Goal: Task Accomplishment & Management: Complete application form

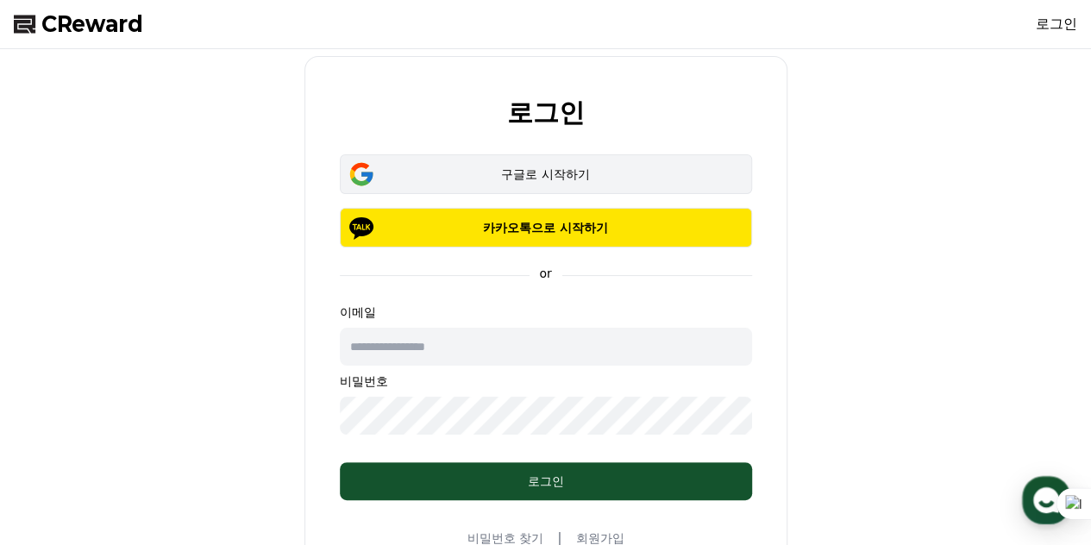
click at [550, 173] on div "구글로 시작하기" at bounding box center [546, 174] width 362 height 17
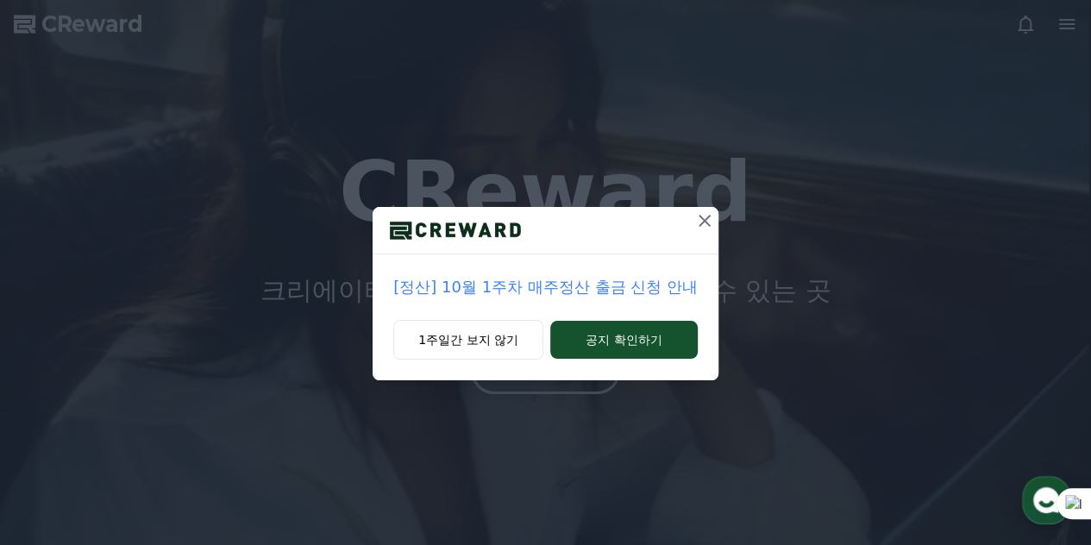
click at [706, 222] on icon at bounding box center [705, 221] width 12 height 12
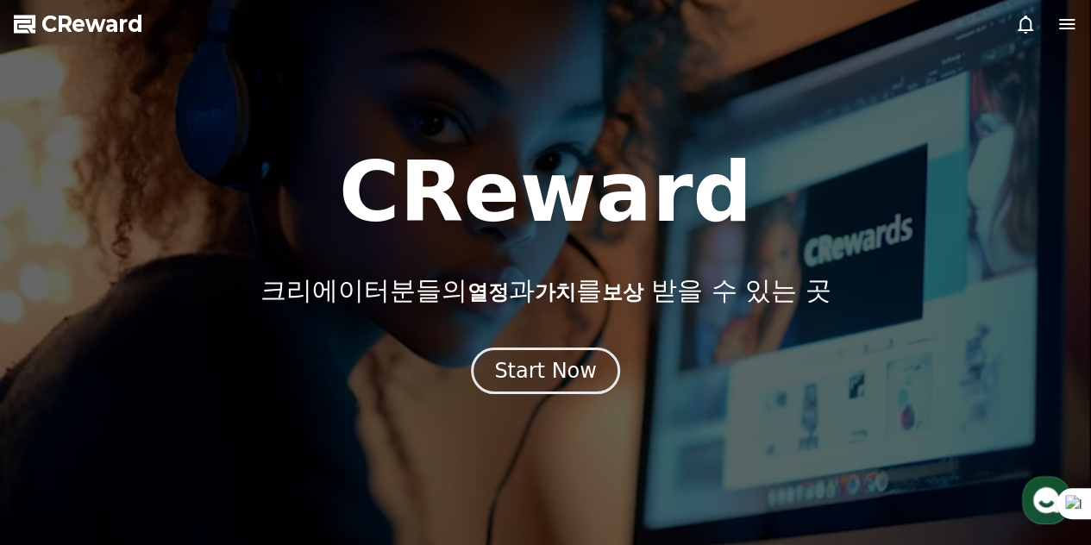
click at [706, 222] on h1 "CReward" at bounding box center [545, 192] width 413 height 83
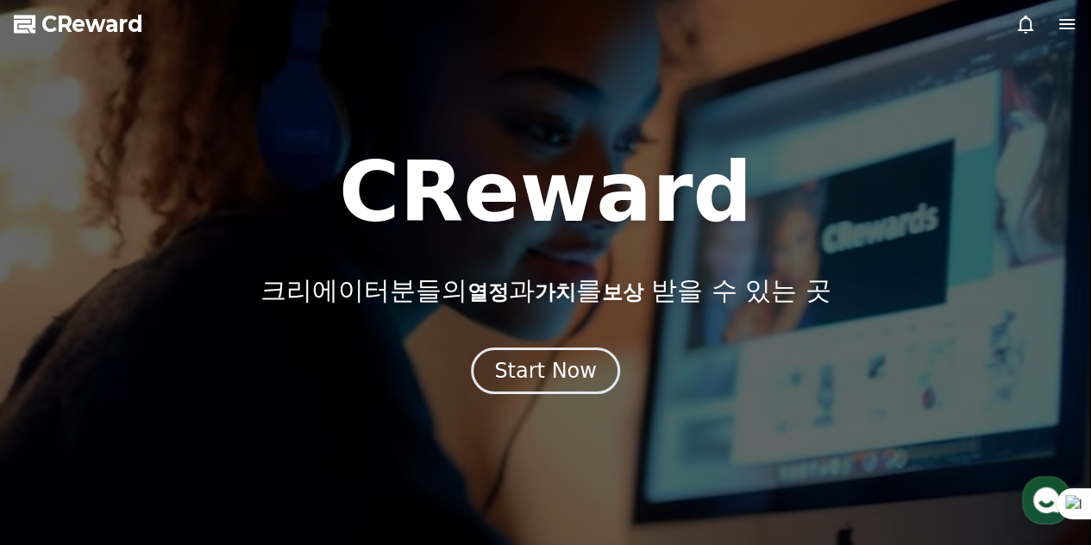
click at [590, 292] on p "크리에이터분들의 열정 과 가치 를 보상 받을 수 있는 곳" at bounding box center [545, 290] width 571 height 31
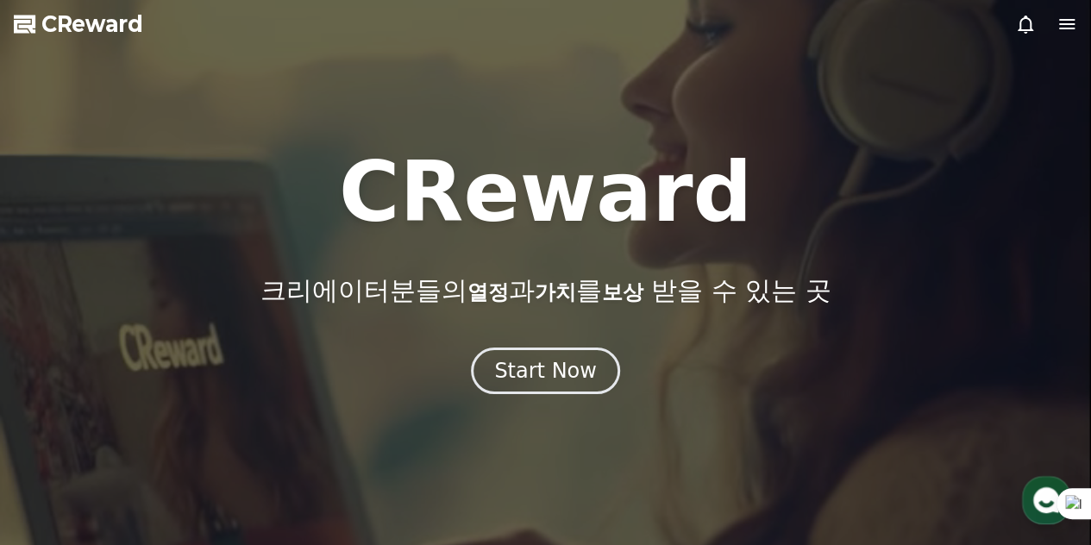
click at [546, 395] on div at bounding box center [545, 272] width 1091 height 545
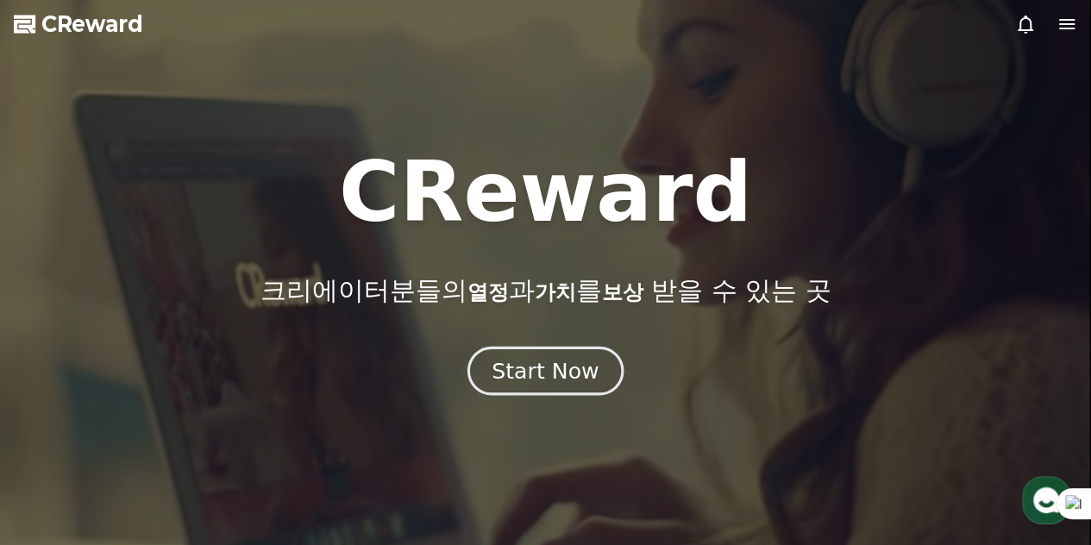
click at [551, 375] on div "Start Now" at bounding box center [545, 370] width 107 height 29
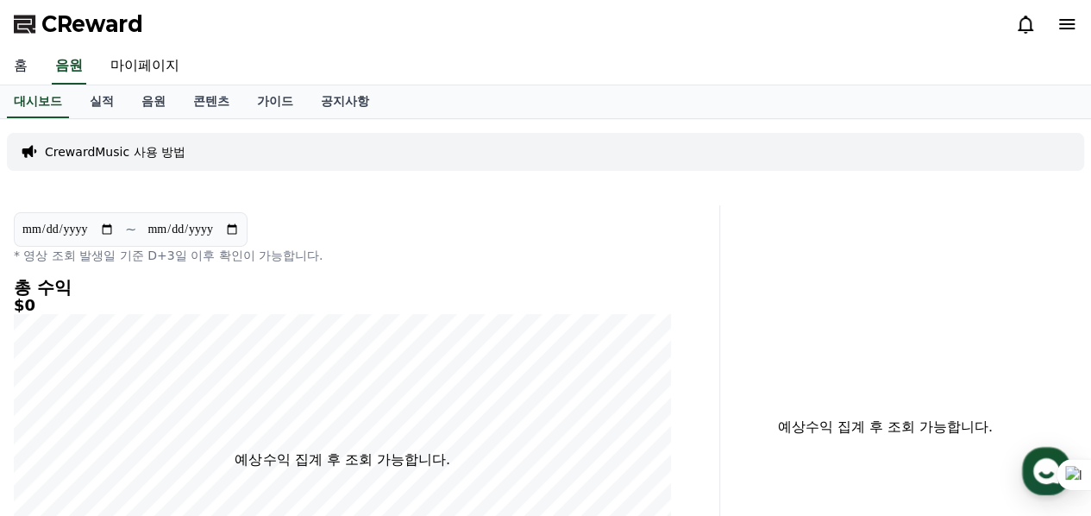
click at [15, 63] on link "홈" at bounding box center [20, 66] width 41 height 36
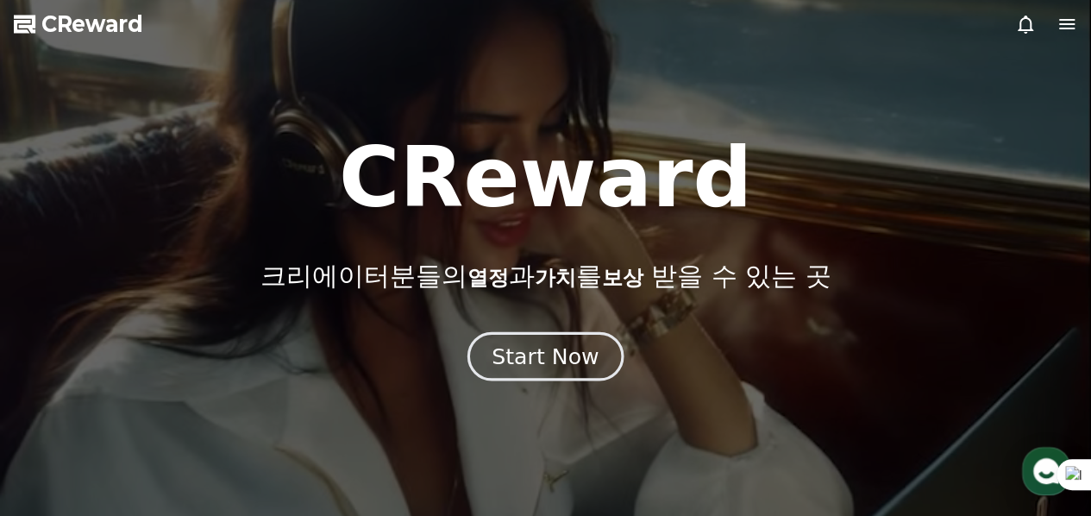
click at [561, 367] on div "Start Now" at bounding box center [545, 356] width 107 height 29
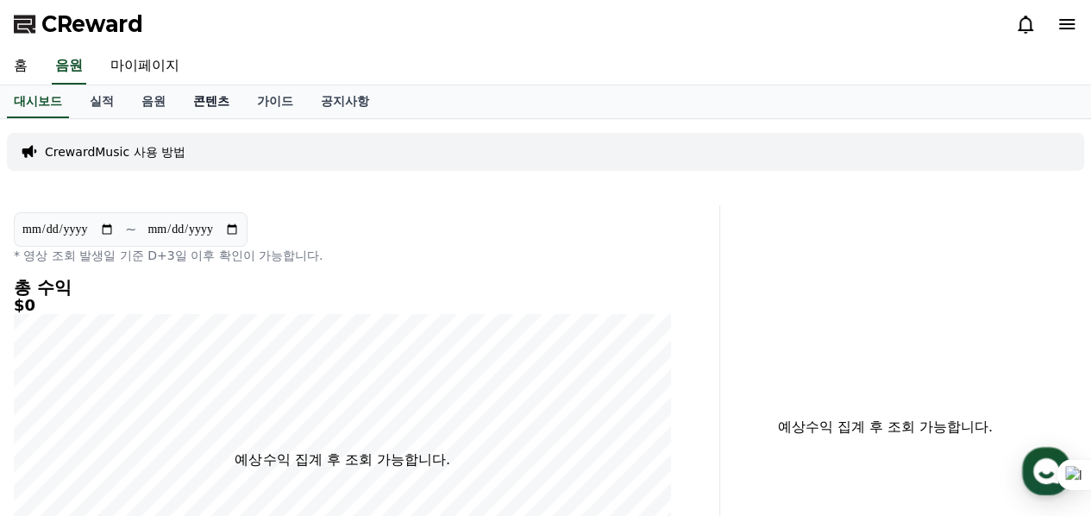
click at [233, 98] on link "콘텐츠" at bounding box center [211, 101] width 64 height 33
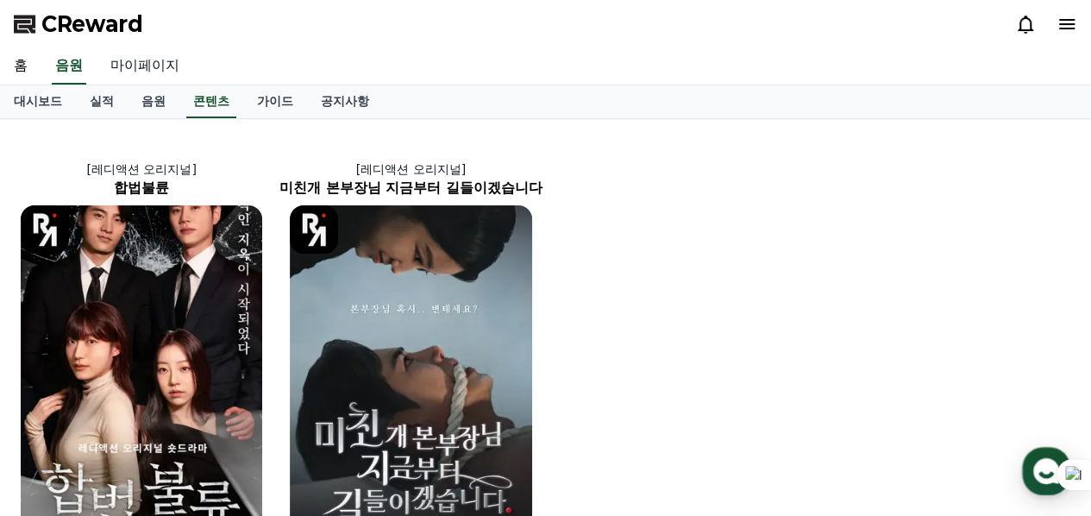
click at [141, 55] on link "마이페이지" at bounding box center [145, 66] width 97 height 36
select select "**********"
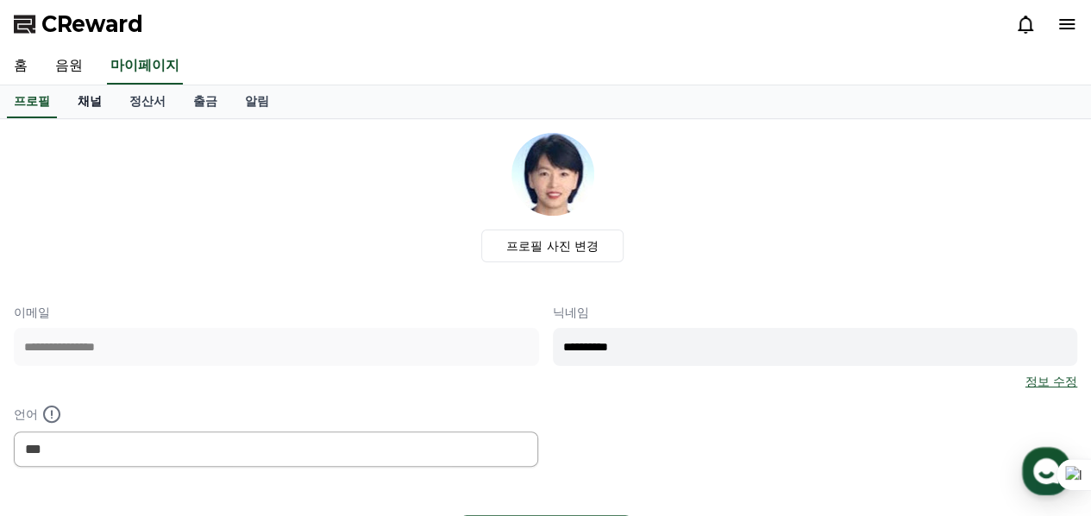
click at [95, 96] on link "채널" at bounding box center [90, 101] width 52 height 33
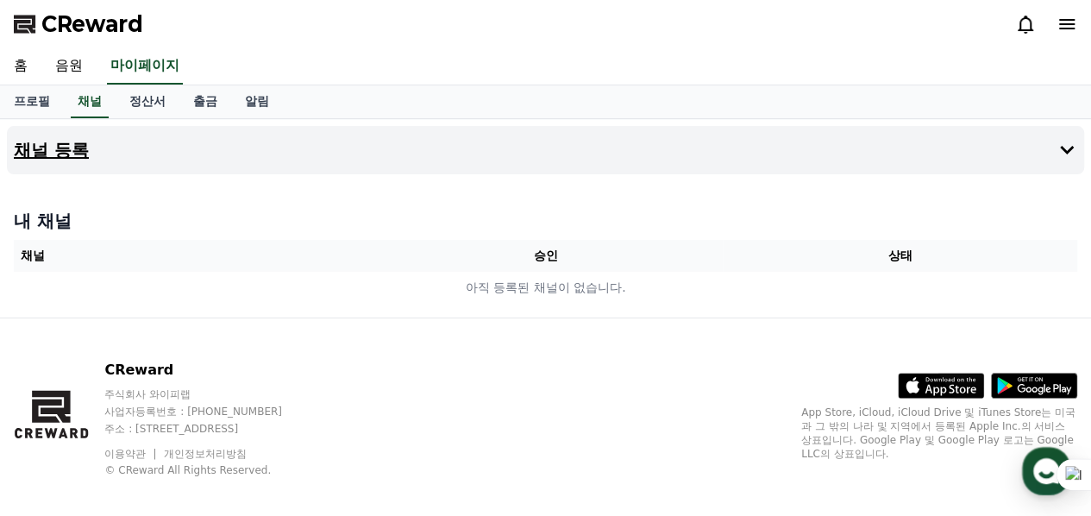
click at [1060, 148] on icon at bounding box center [1067, 150] width 21 height 21
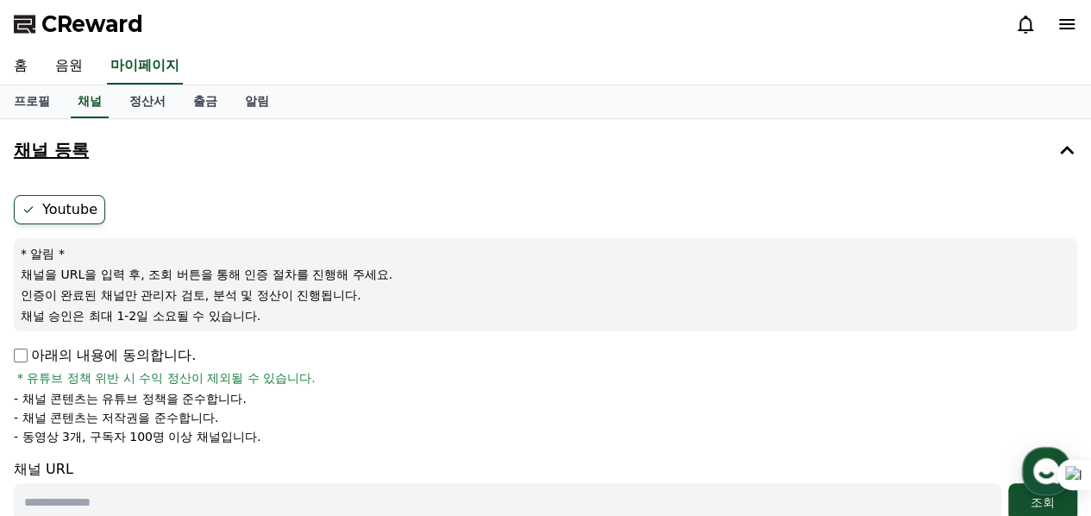
click at [1065, 150] on icon at bounding box center [1067, 150] width 14 height 9
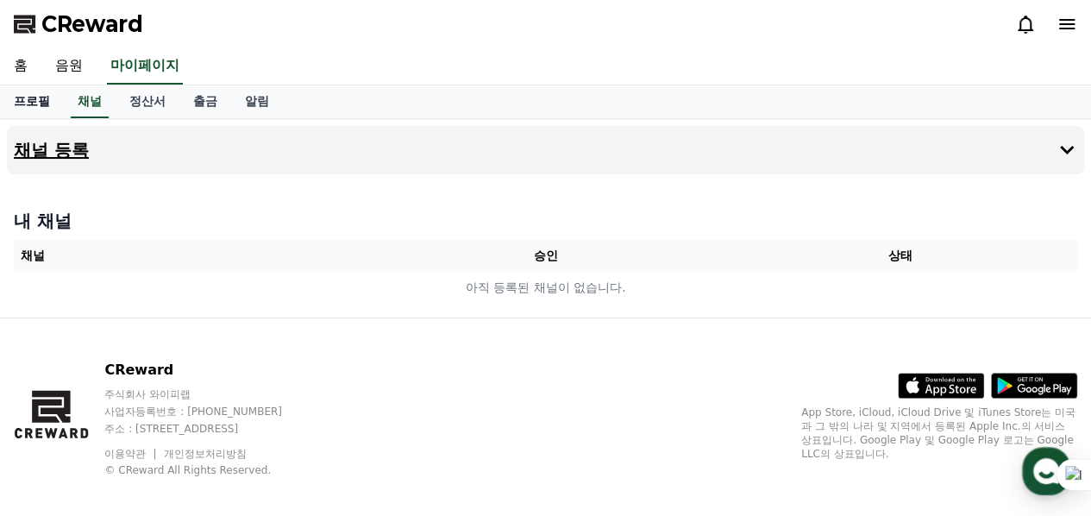
click at [27, 97] on link "프로필" at bounding box center [32, 101] width 64 height 33
select select "**********"
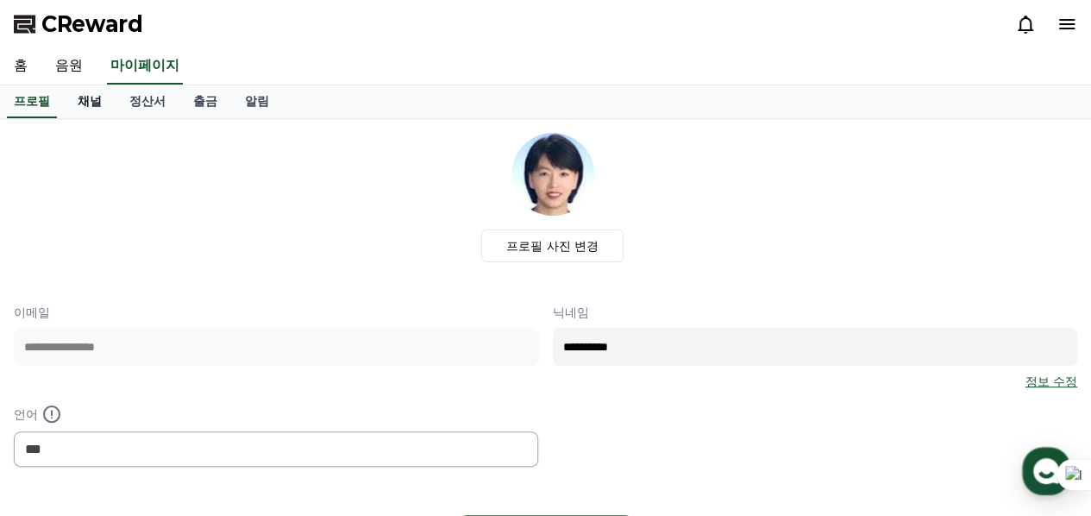
click at [95, 104] on link "채널" at bounding box center [90, 101] width 52 height 33
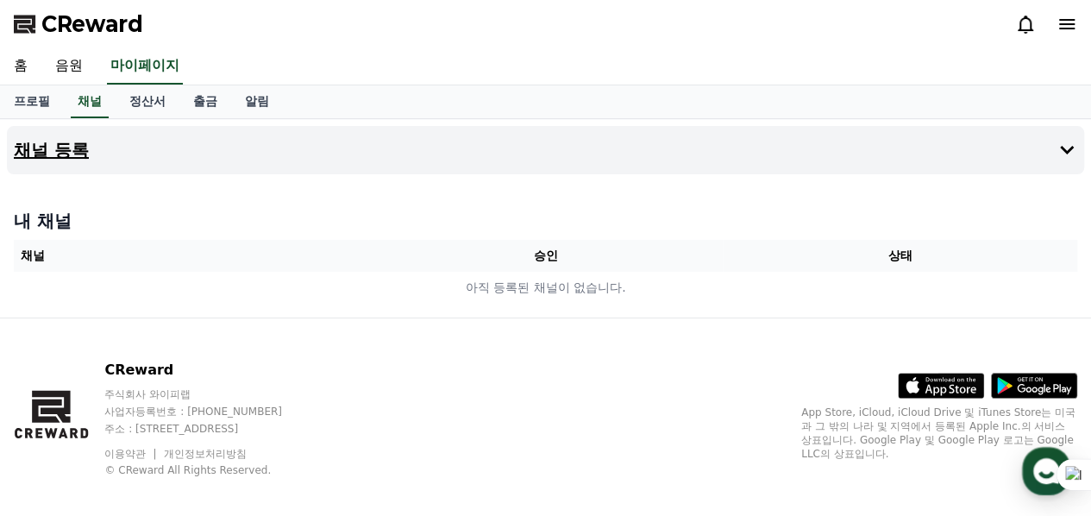
click at [70, 159] on h4 "채널 등록" at bounding box center [51, 150] width 75 height 19
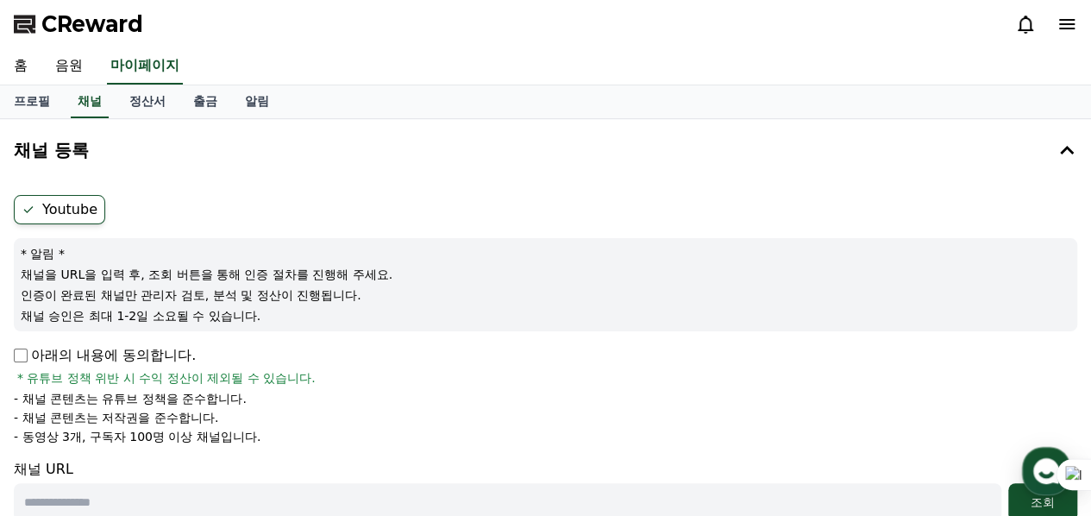
click at [60, 209] on label "Youtube" at bounding box center [59, 209] width 91 height 29
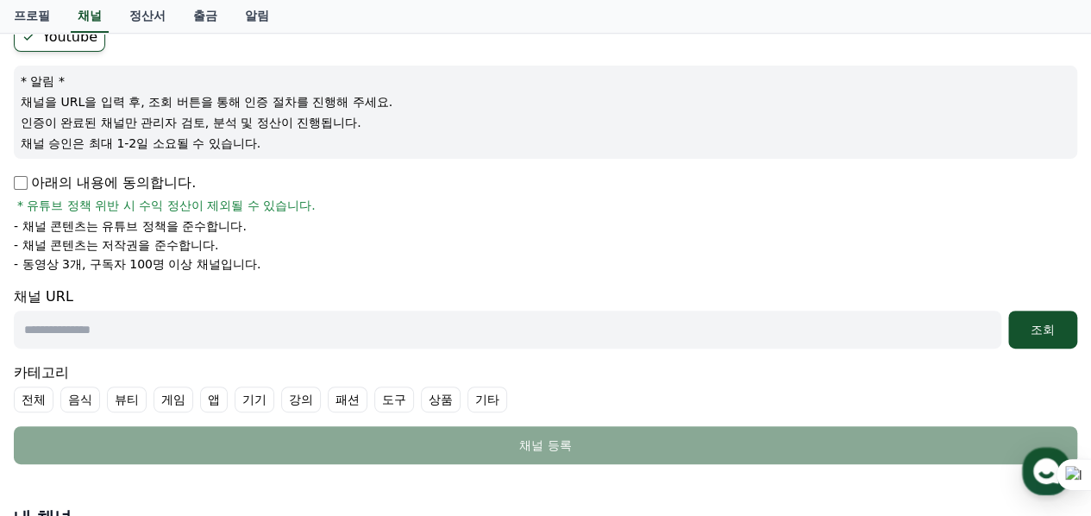
scroll to position [259, 0]
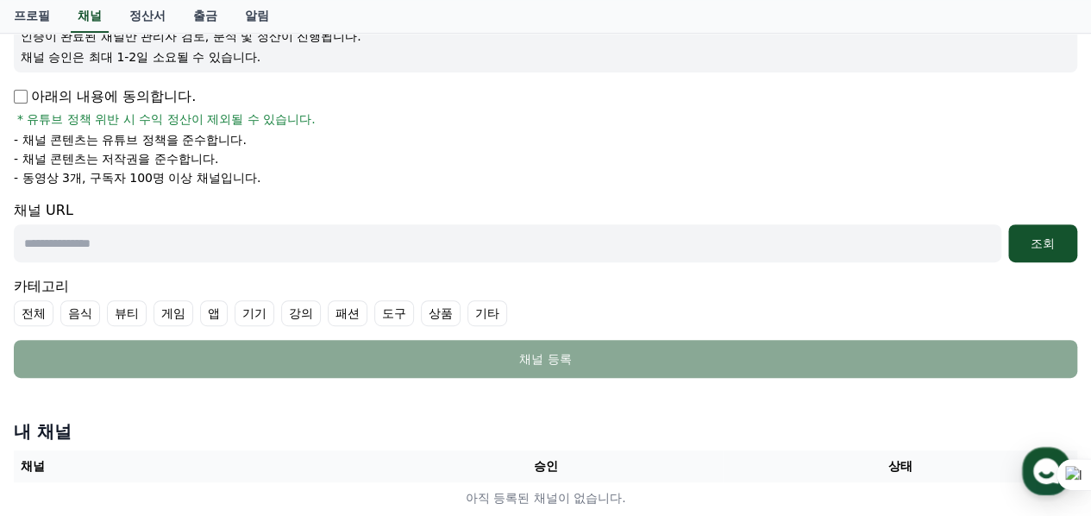
click at [380, 246] on input "text" at bounding box center [508, 243] width 988 height 38
click at [90, 242] on input "text" at bounding box center [508, 243] width 988 height 38
paste input "**********"
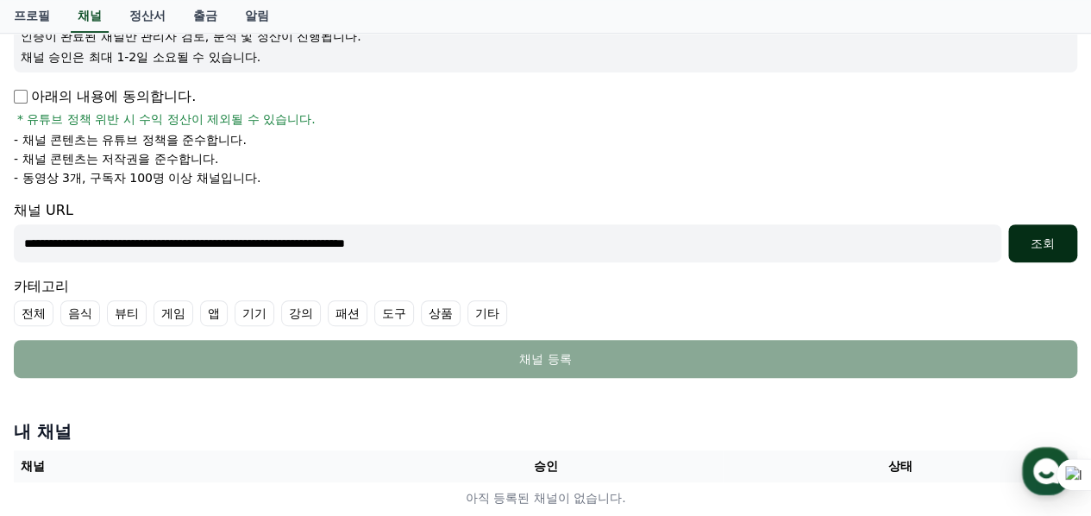
type input "**********"
click at [1039, 246] on div "조회" at bounding box center [1043, 243] width 55 height 17
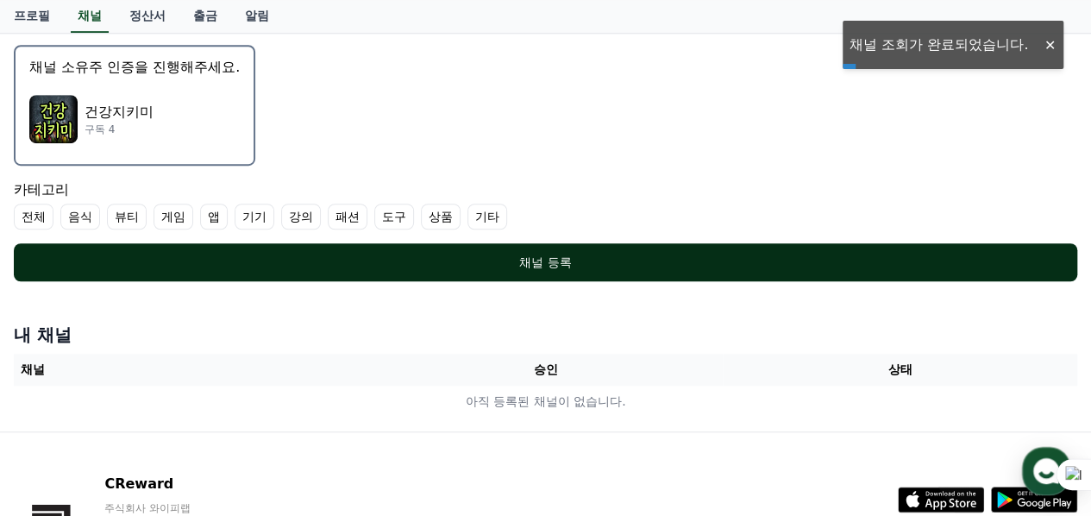
scroll to position [518, 0]
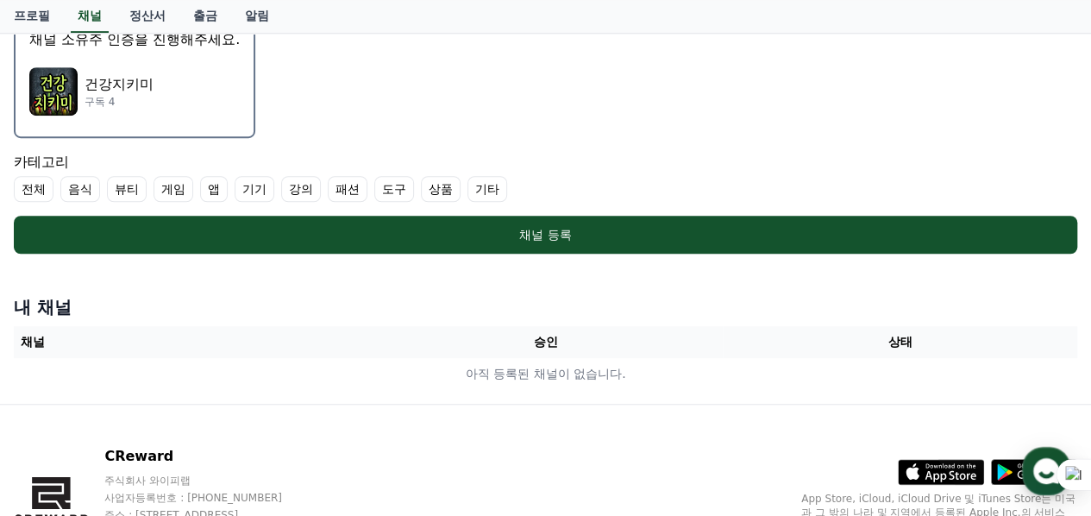
click at [81, 184] on label "음식" at bounding box center [80, 189] width 40 height 26
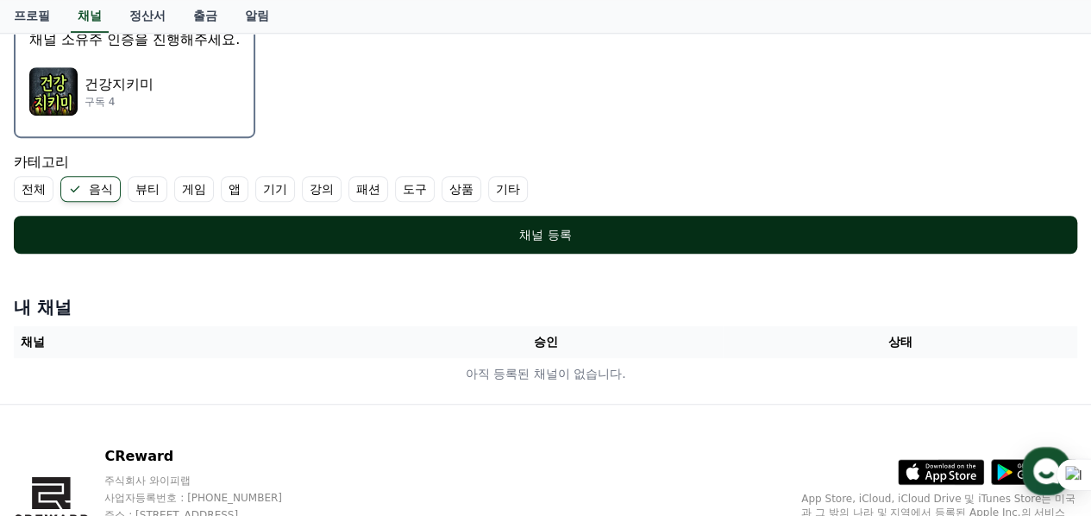
click at [557, 232] on div "채널 등록" at bounding box center [545, 234] width 995 height 17
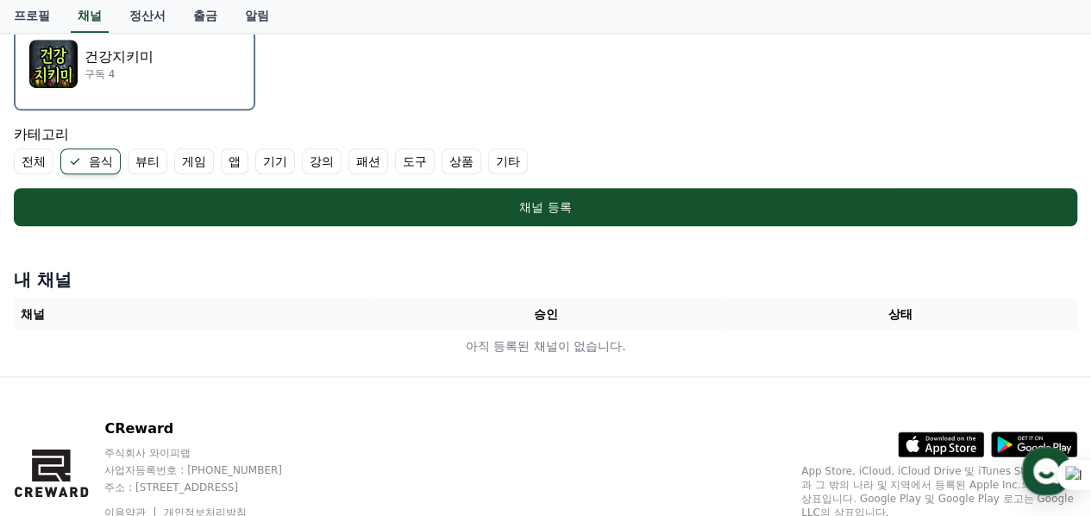
scroll to position [445, 0]
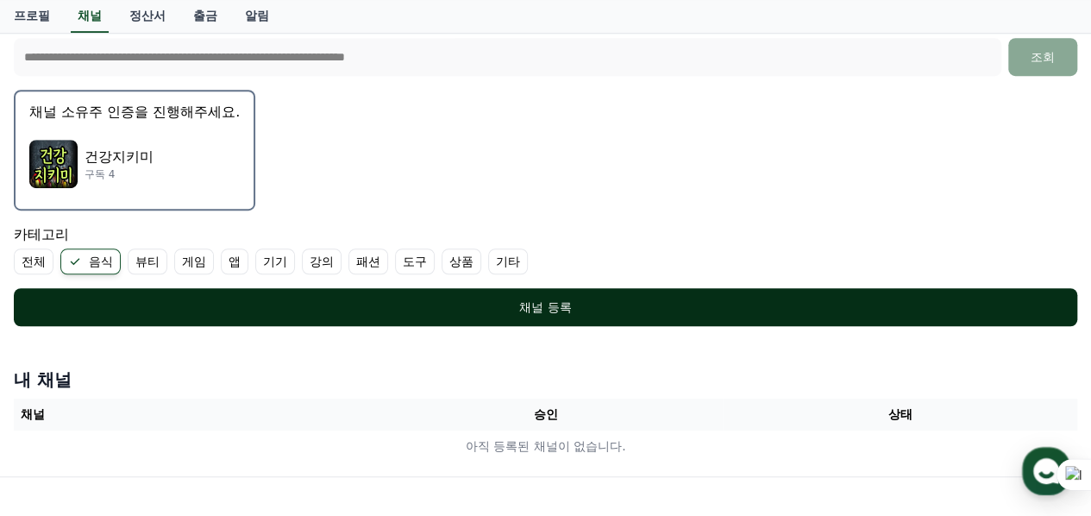
click at [540, 299] on div "채널 등록" at bounding box center [545, 307] width 995 height 17
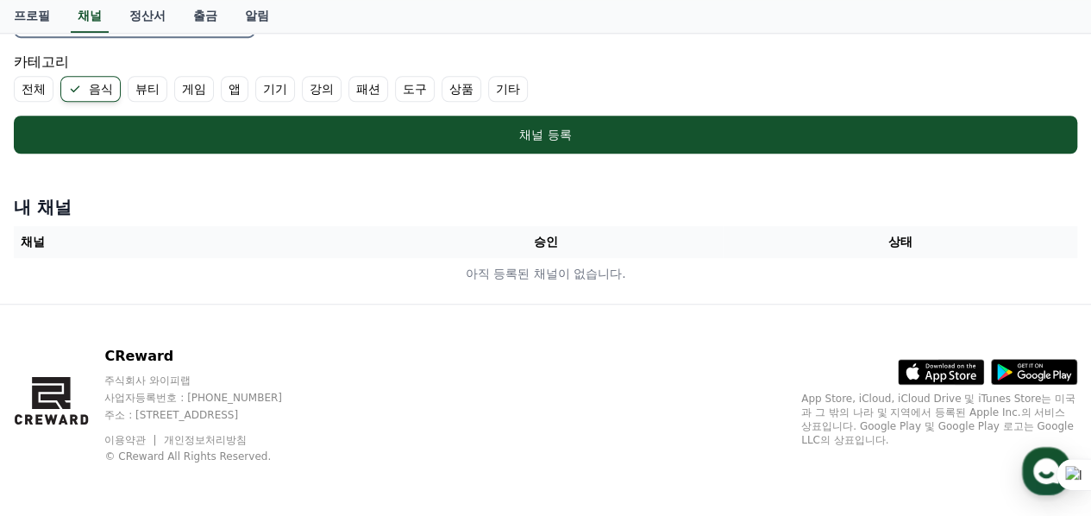
scroll to position [532, 0]
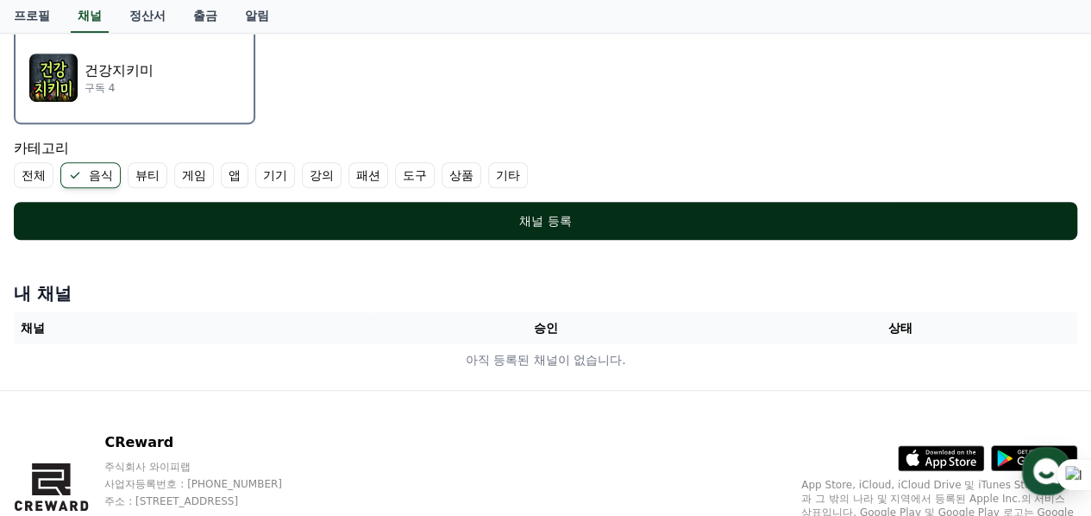
click at [557, 212] on div "채널 등록" at bounding box center [545, 220] width 995 height 17
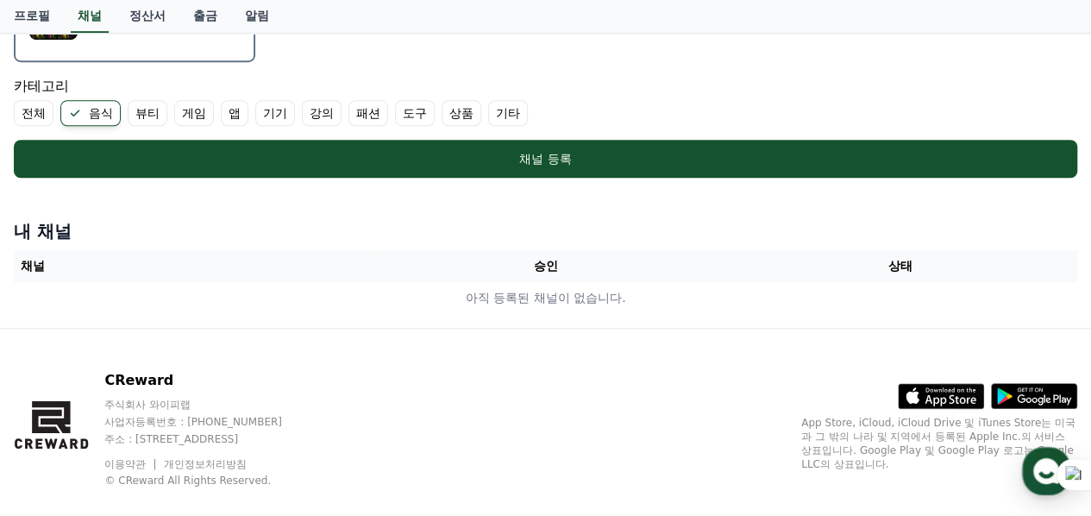
scroll to position [618, 0]
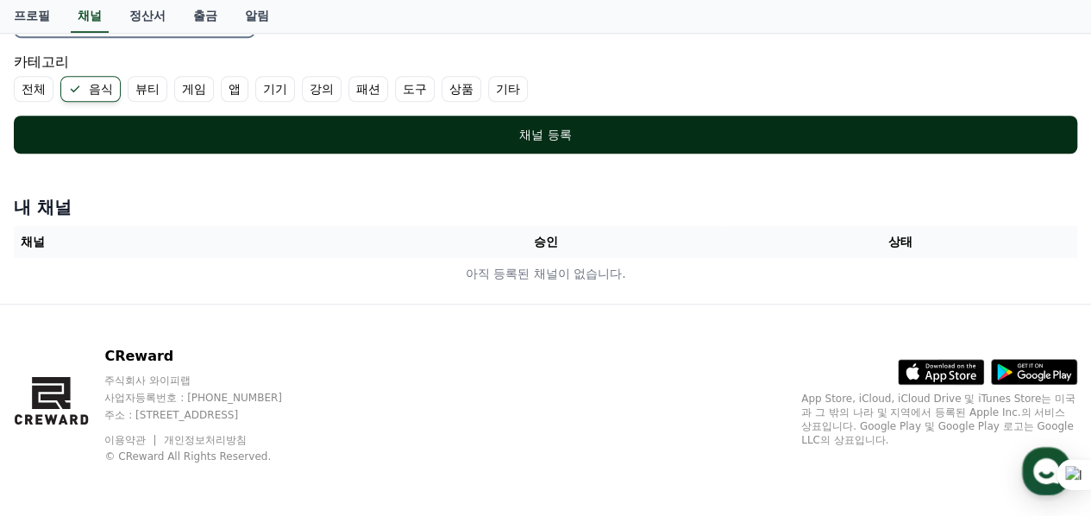
click at [533, 116] on button "채널 등록" at bounding box center [546, 135] width 1064 height 38
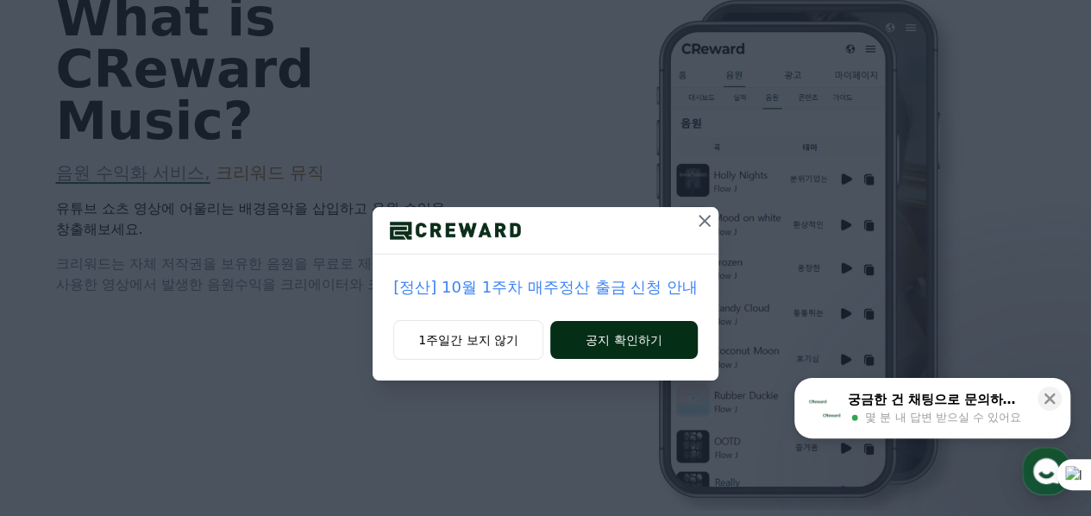
click at [643, 336] on button "공지 확인하기" at bounding box center [624, 340] width 148 height 38
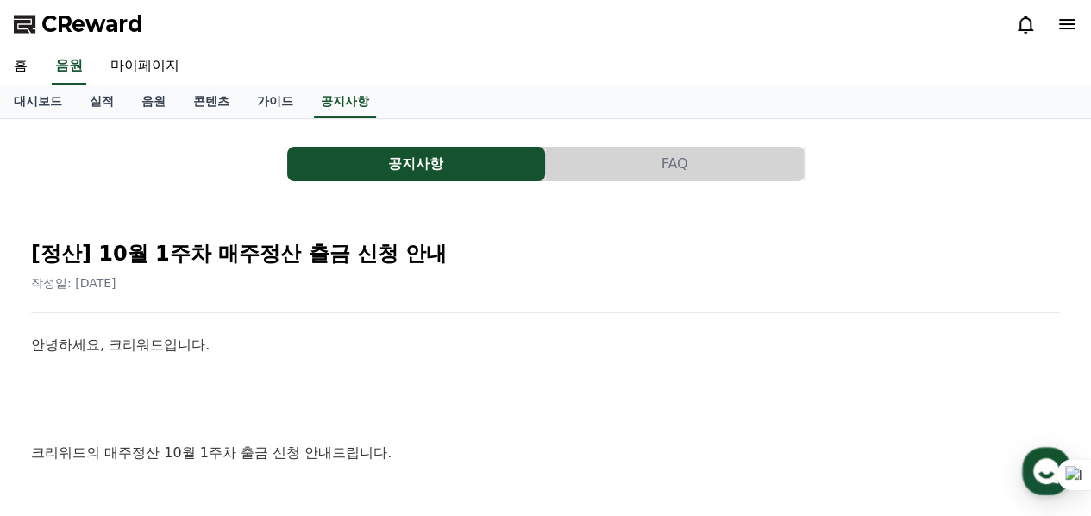
click at [671, 173] on button "FAQ" at bounding box center [675, 164] width 258 height 35
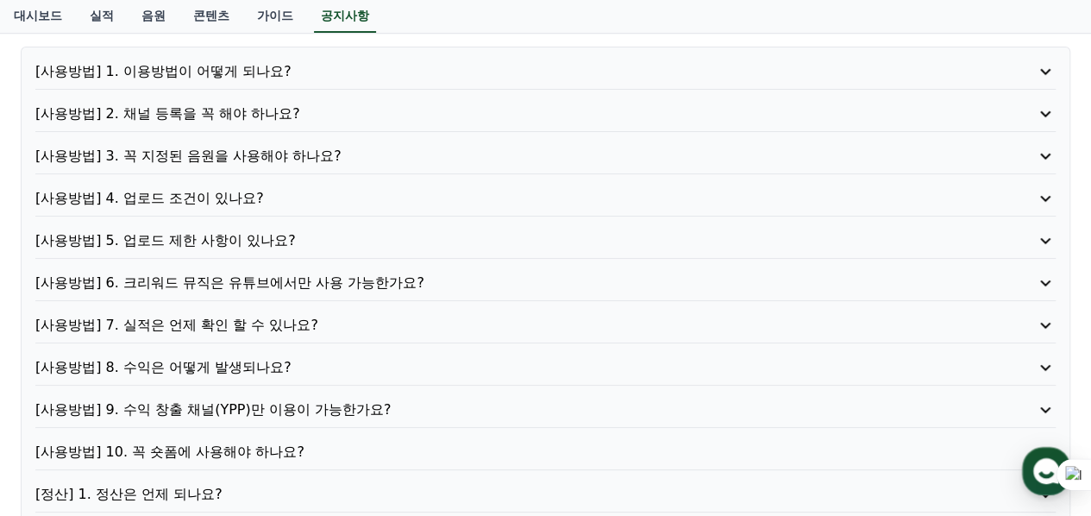
scroll to position [173, 0]
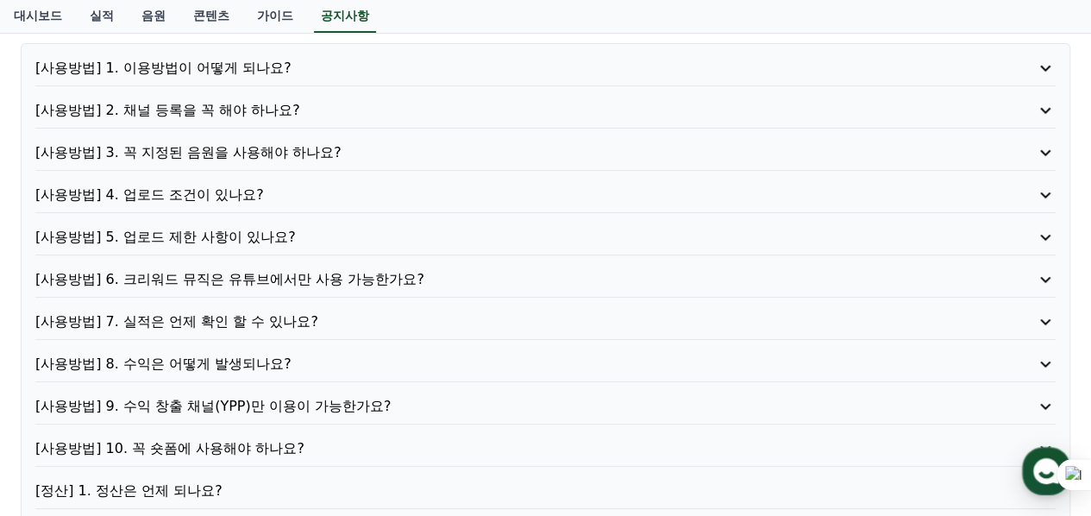
click at [255, 50] on div "[사용방법] 1. 이용방법이 어떻게 되나요? [사용방법] 2. 채널 등록을 꼭 해야 하나요? [사용방법] 3. 꼭 지정된 음원을 사용해야 하나…" at bounding box center [546, 364] width 1050 height 642
click at [254, 72] on p "[사용방법] 1. 이용방법이 어떻게 되나요?" at bounding box center [504, 68] width 939 height 21
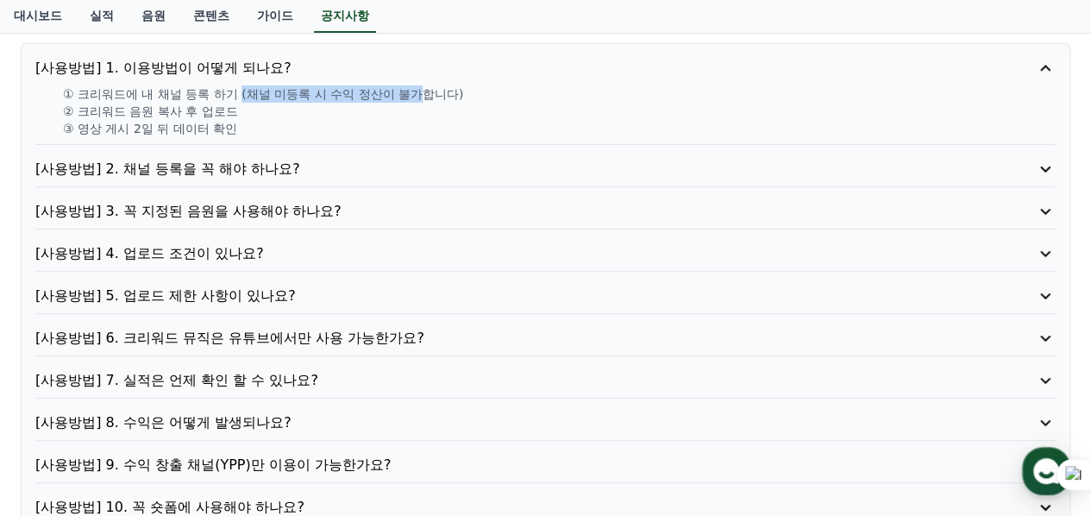
drag, startPoint x: 259, startPoint y: 92, endPoint x: 430, endPoint y: 93, distance: 170.8
click at [430, 93] on p "① 크리워드에 내 채널 등록 하기 (채널 미등록 시 수익 정산이 불가합니다)" at bounding box center [559, 93] width 993 height 17
click at [299, 120] on p "③ 영상 게시 2일 뒤 데이터 확인" at bounding box center [559, 128] width 993 height 17
drag, startPoint x: 142, startPoint y: 108, endPoint x: 240, endPoint y: 109, distance: 98.4
click at [240, 109] on p "② 크리워드 음원 복사 후 업로드" at bounding box center [559, 111] width 993 height 17
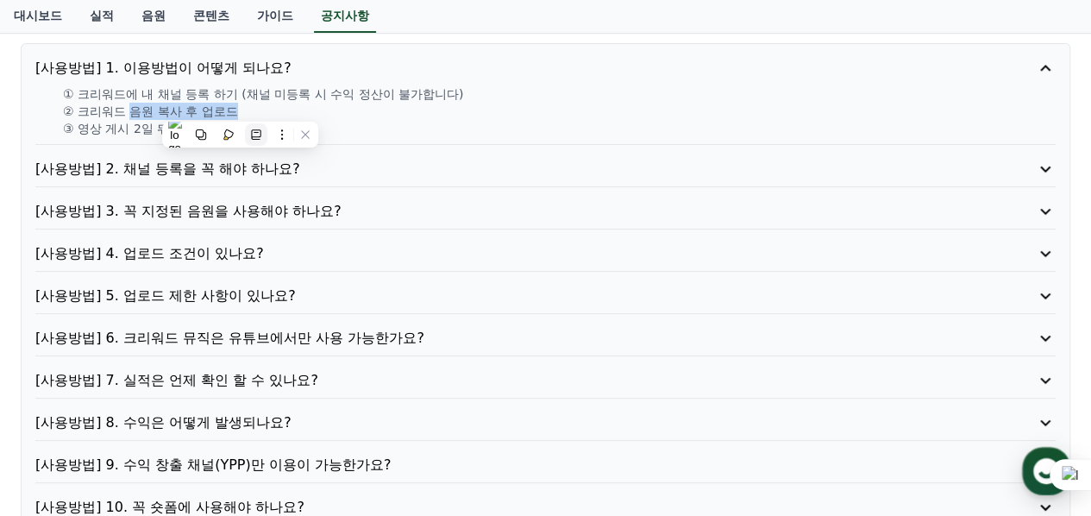
click at [261, 134] on icon at bounding box center [255, 134] width 9 height 10
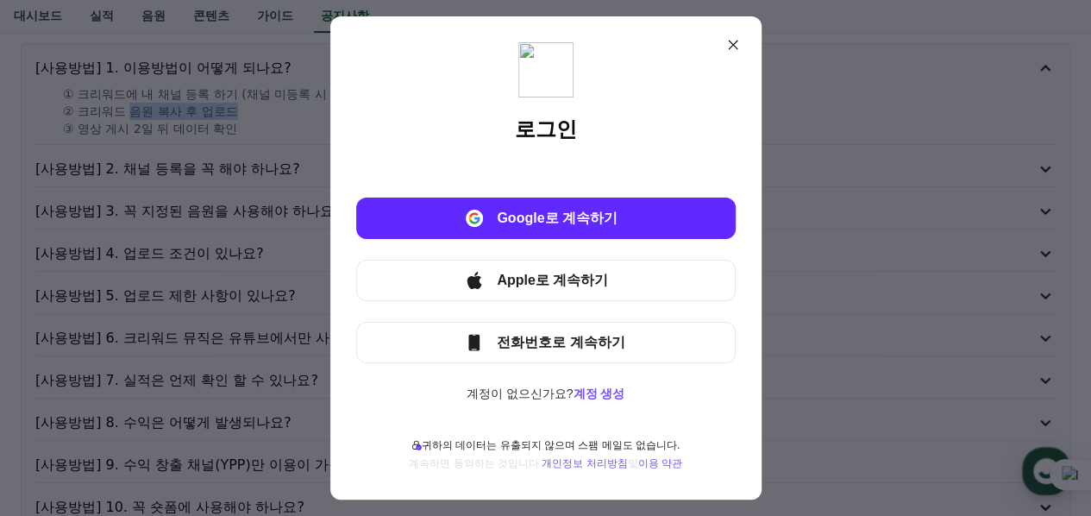
drag, startPoint x: 220, startPoint y: 132, endPoint x: 280, endPoint y: 128, distance: 59.7
click at [248, 129] on div "로그인 Google로 계속하기 Apple로 계속하기 전화번호로 계속하기 계정이 없으신가요? 계정 생성 귀하의 데이터는 유출되지 않으며 스팸 메…" at bounding box center [545, 258] width 1091 height 516
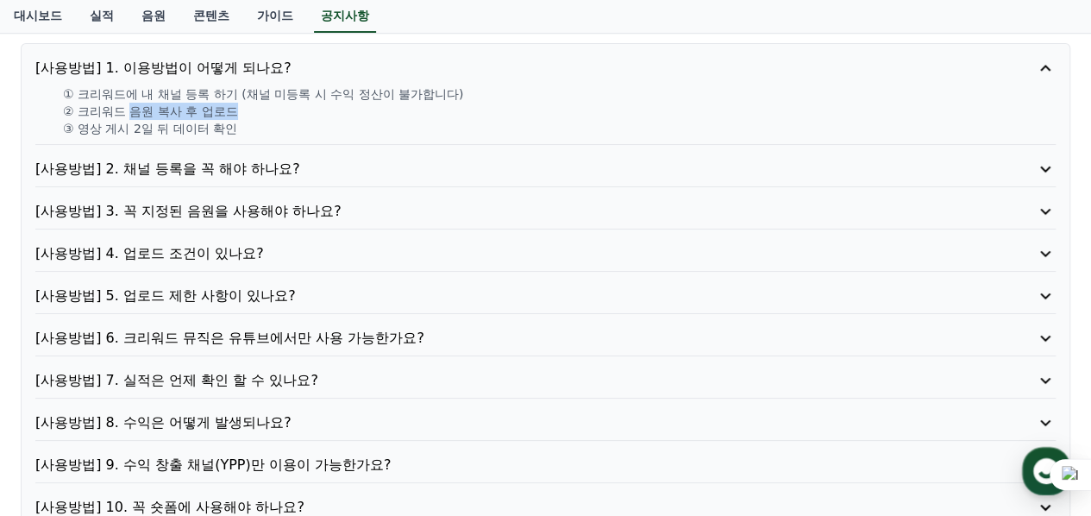
click at [311, 111] on p "② 크리워드 음원 복사 후 업로드" at bounding box center [559, 111] width 993 height 17
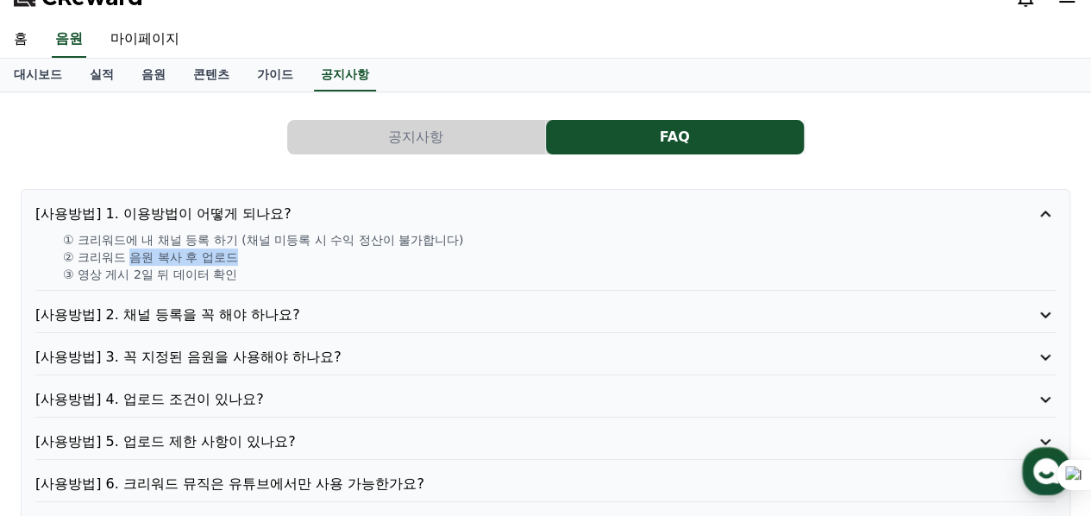
scroll to position [0, 0]
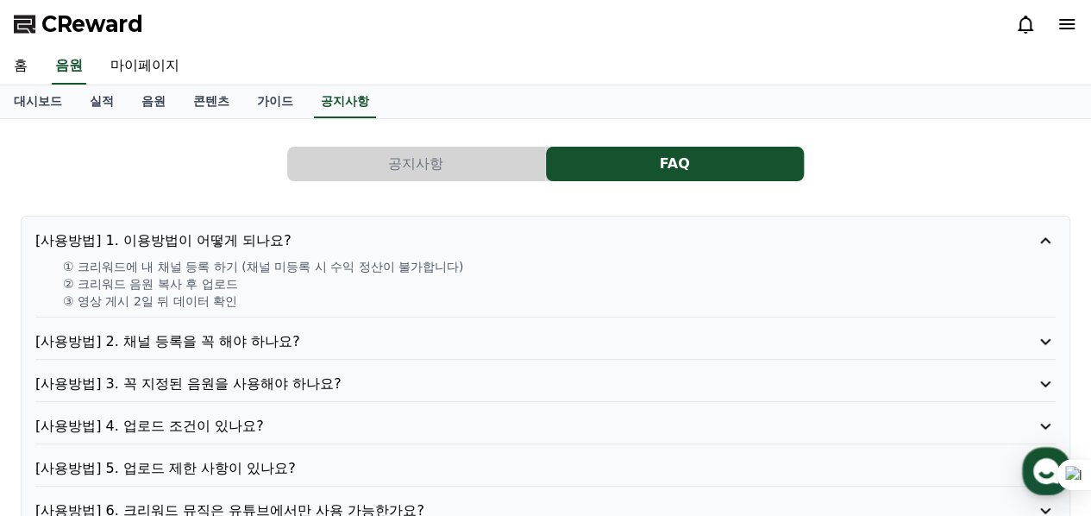
click at [255, 343] on p "[사용방법] 2. 채널 등록을 꼭 해야 하나요?" at bounding box center [504, 341] width 939 height 21
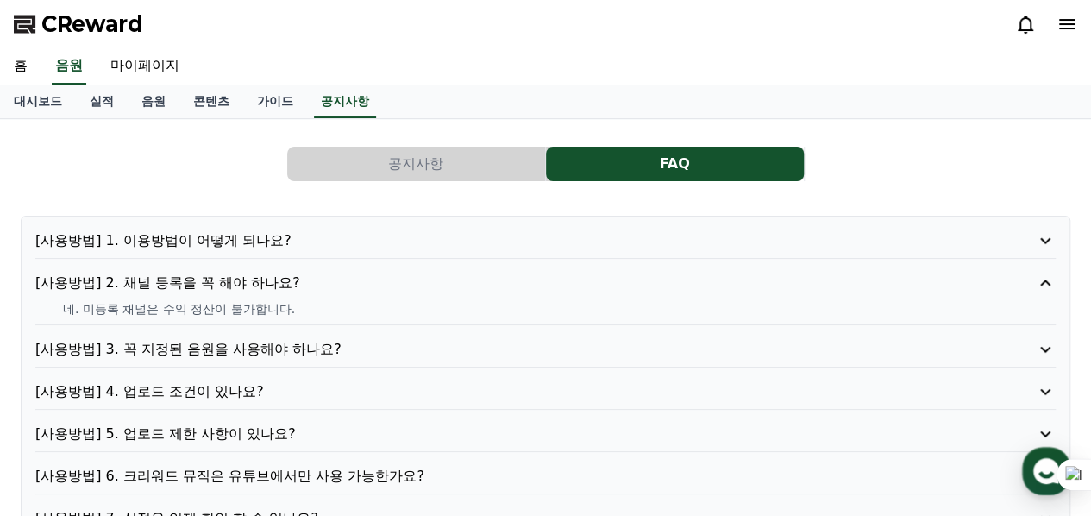
click at [310, 348] on p "[사용방법] 3. 꼭 지정된 음원을 사용해야 하나요?" at bounding box center [504, 349] width 939 height 21
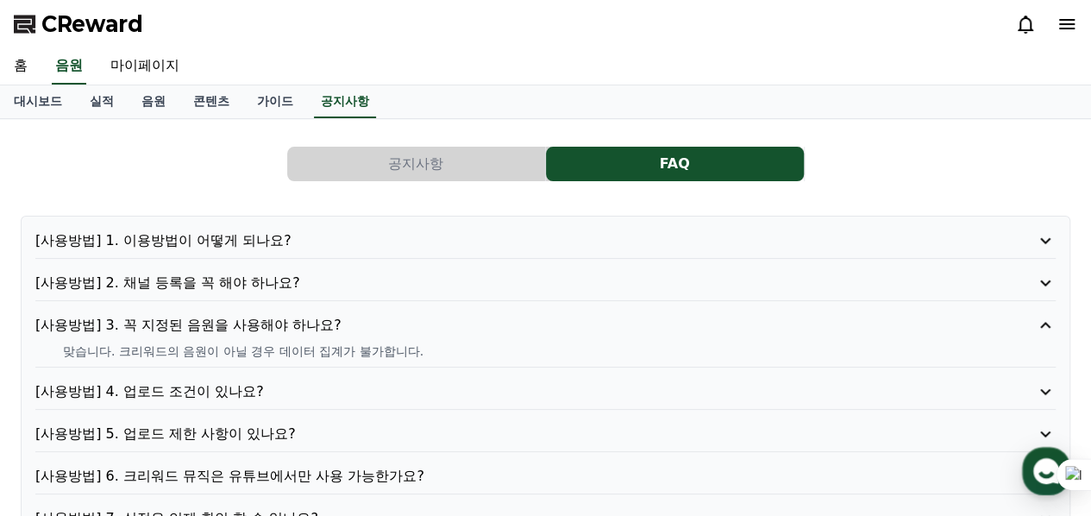
click at [235, 388] on p "[사용방법] 4. 업로드 조건이 있나요?" at bounding box center [504, 391] width 939 height 21
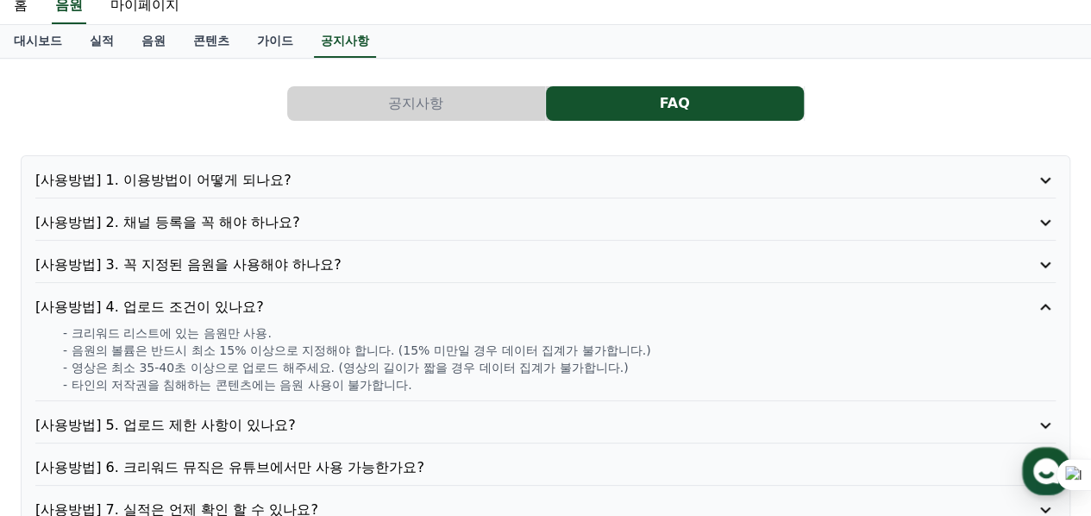
scroll to position [86, 0]
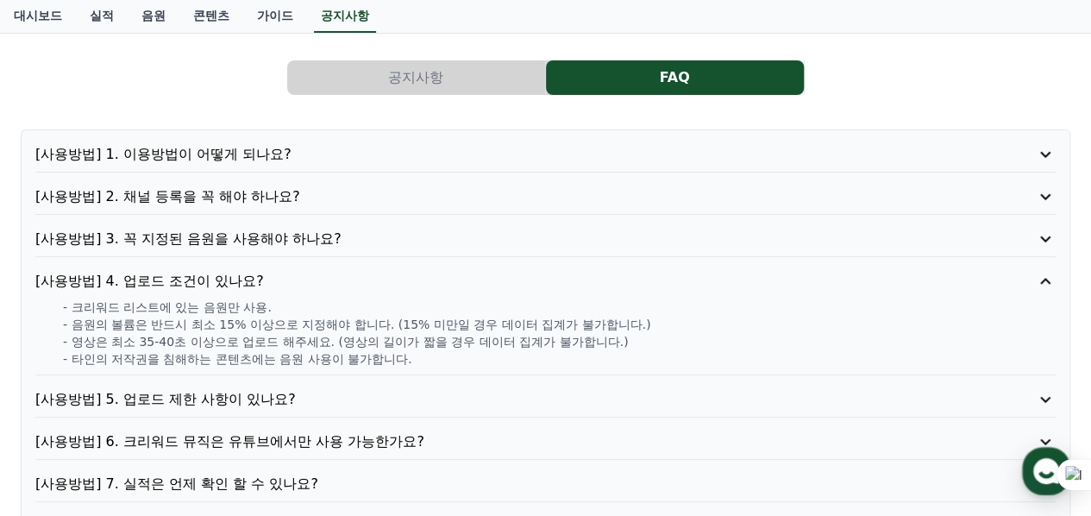
click at [240, 396] on p "[사용방법] 5. 업로드 제한 사항이 있나요?" at bounding box center [504, 399] width 939 height 21
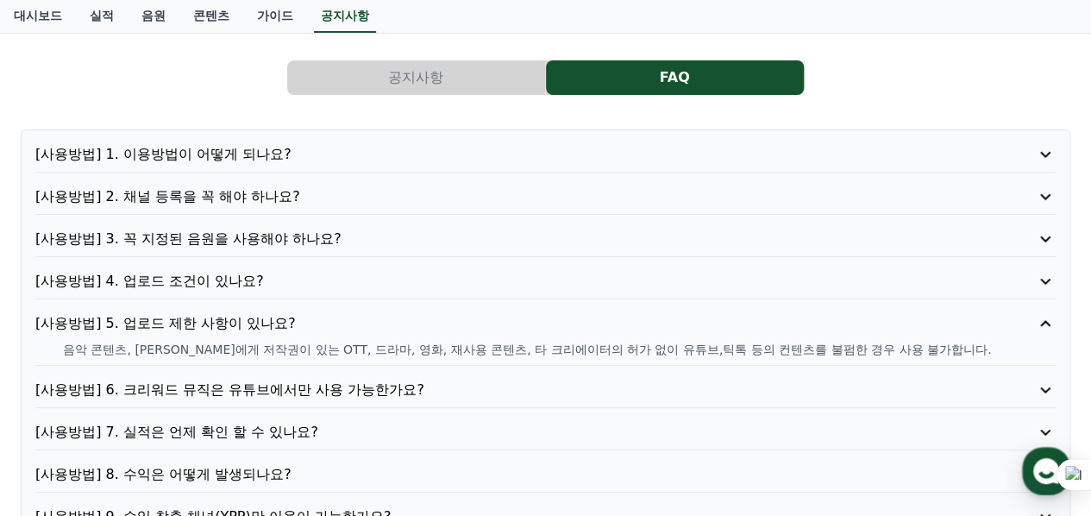
click at [297, 388] on p "[사용방법] 6. 크리워드 뮤직은 유튜브에서만 사용 가능한가요?" at bounding box center [504, 390] width 939 height 21
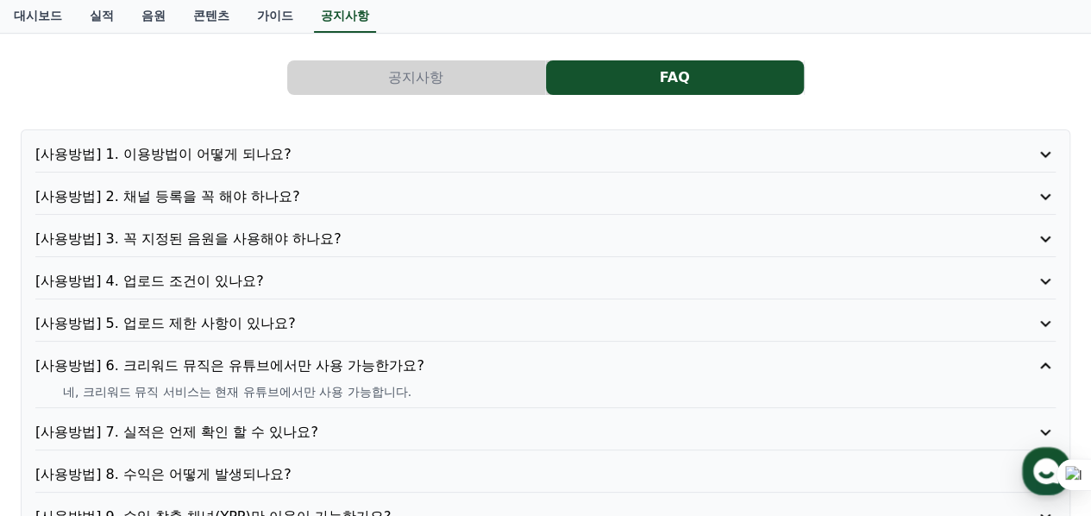
click at [245, 432] on p "[사용방법] 7. 실적은 언제 확인 할 수 있나요?" at bounding box center [504, 432] width 939 height 21
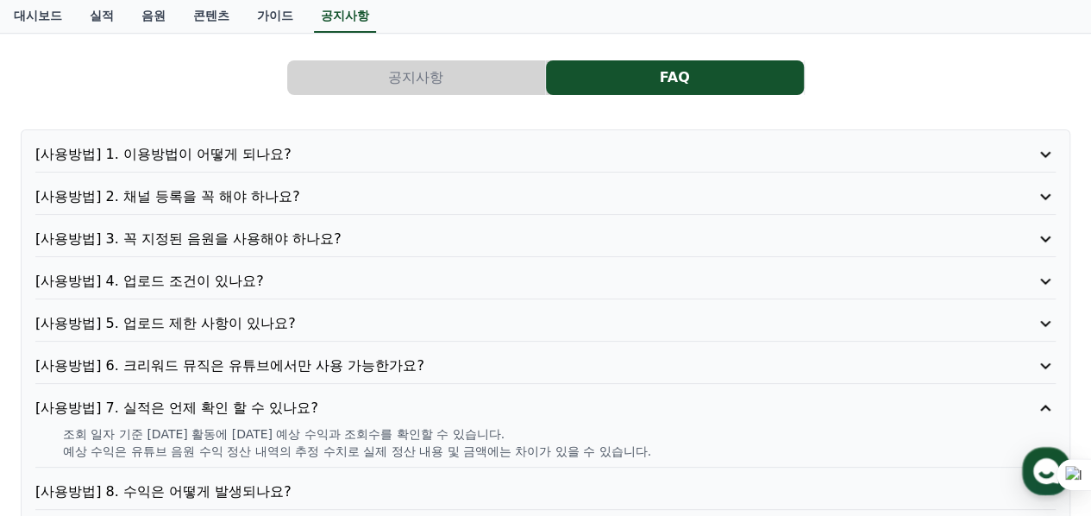
click at [245, 493] on p "[사용방법] 8. 수익은 어떻게 발생되나요?" at bounding box center [504, 491] width 939 height 21
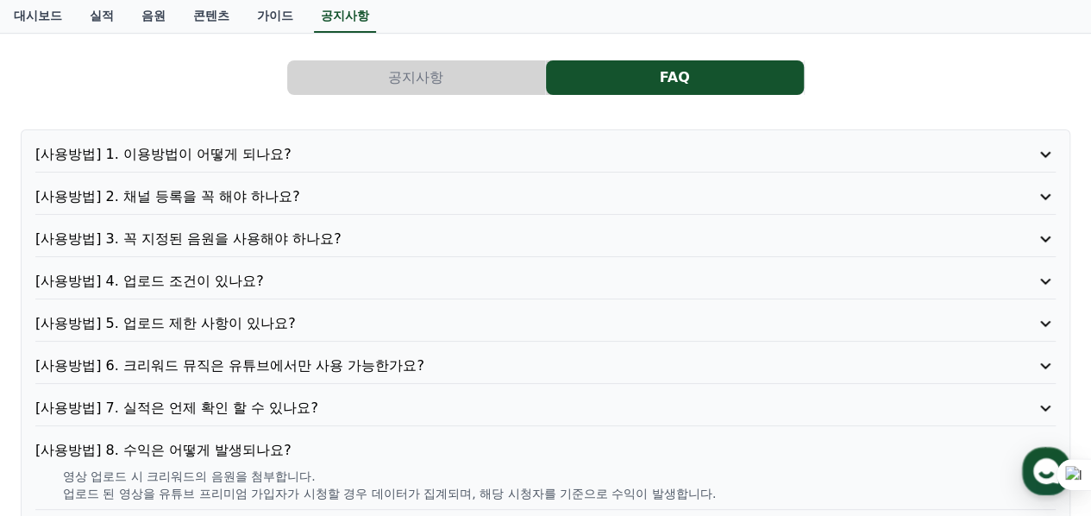
click at [214, 153] on p "[사용방법] 1. 이용방법이 어떻게 되나요?" at bounding box center [504, 154] width 939 height 21
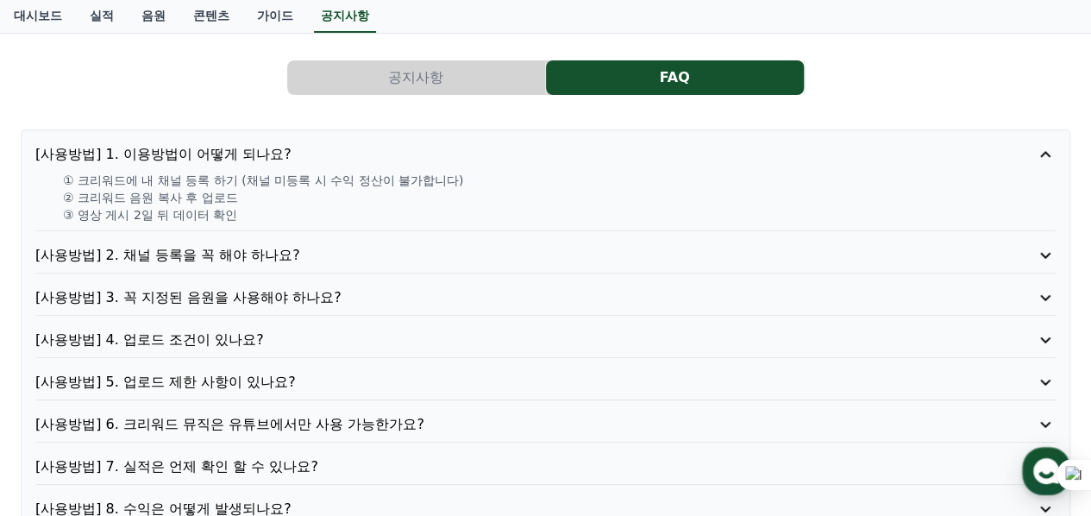
click at [131, 198] on p "② 크리워드 음원 복사 후 업로드" at bounding box center [559, 197] width 993 height 17
click at [120, 218] on p "③ 영상 게시 2일 뒤 데이터 확인" at bounding box center [559, 214] width 993 height 17
drag, startPoint x: 135, startPoint y: 215, endPoint x: 316, endPoint y: 216, distance: 181.2
click at [288, 215] on p "③ 영상 게시 2일 뒤 데이터 확인" at bounding box center [559, 214] width 993 height 17
click at [324, 217] on p "③ 영상 게시 2일 뒤 데이터 확인" at bounding box center [559, 214] width 993 height 17
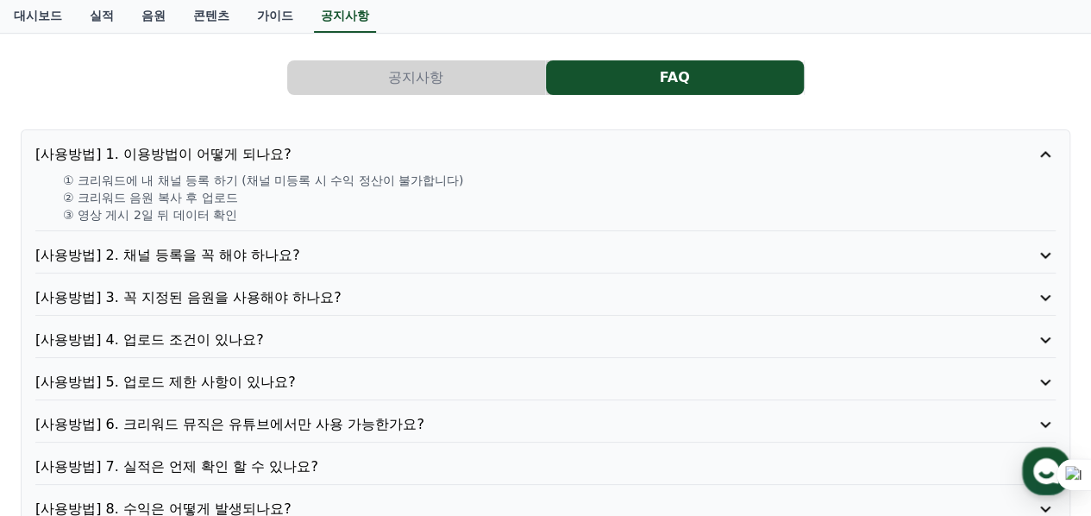
click at [402, 198] on p "② 크리워드 음원 복사 후 업로드" at bounding box center [559, 197] width 993 height 17
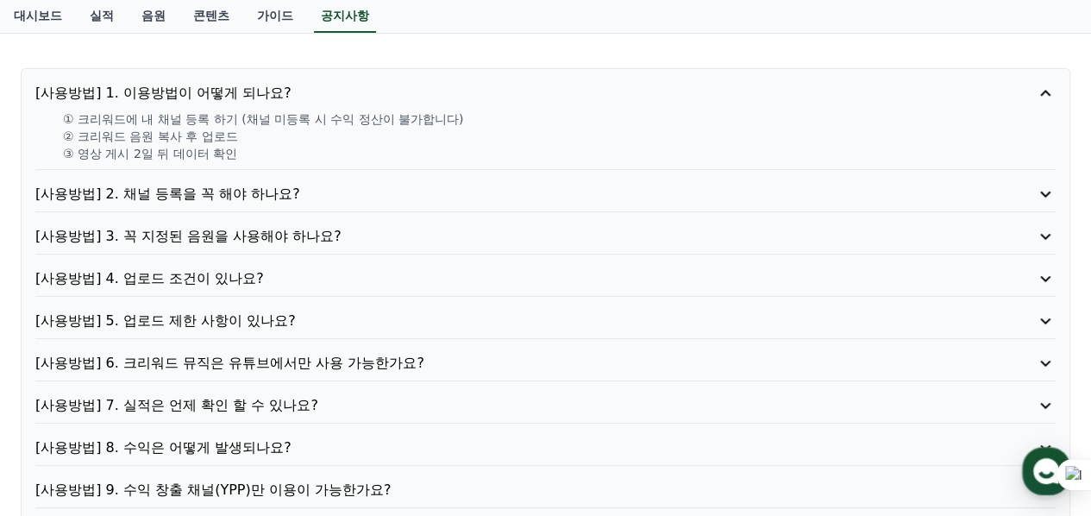
scroll to position [173, 0]
